Goal: Task Accomplishment & Management: Use online tool/utility

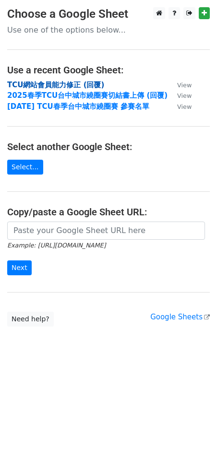
click at [70, 84] on strong "TCU網站會員能力修正 (回覆)" at bounding box center [55, 85] width 97 height 9
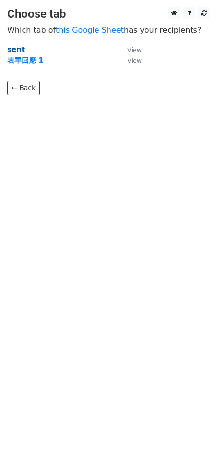
click at [14, 48] on strong "sent" at bounding box center [16, 50] width 18 height 9
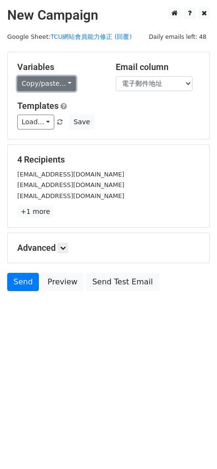
click at [55, 86] on link "Copy/paste..." at bounding box center [46, 83] width 58 height 15
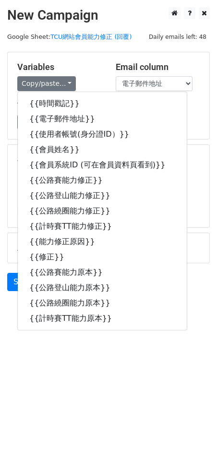
click at [64, 56] on div "Variables Copy/paste... {{時間戳記}} {{電子郵件地址}} {{使用者帳號(身分證ID）}} {{會員姓名}} {{會員系統ID …" at bounding box center [108, 95] width 201 height 87
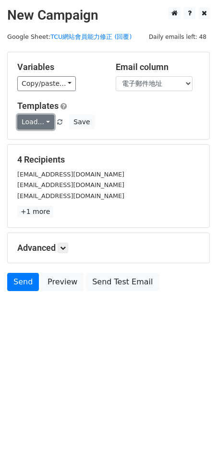
click at [44, 119] on link "Load..." at bounding box center [35, 122] width 37 height 15
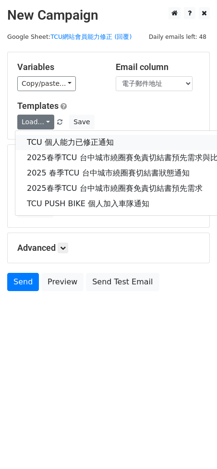
click at [45, 138] on link "TCU 個人能力已修正通知" at bounding box center [141, 142] width 252 height 15
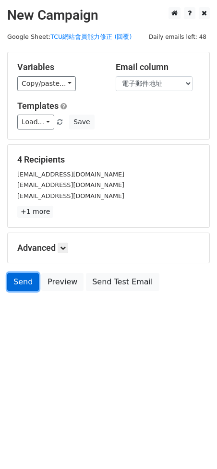
click at [21, 280] on link "Send" at bounding box center [23, 282] width 32 height 18
